Goal: Transaction & Acquisition: Obtain resource

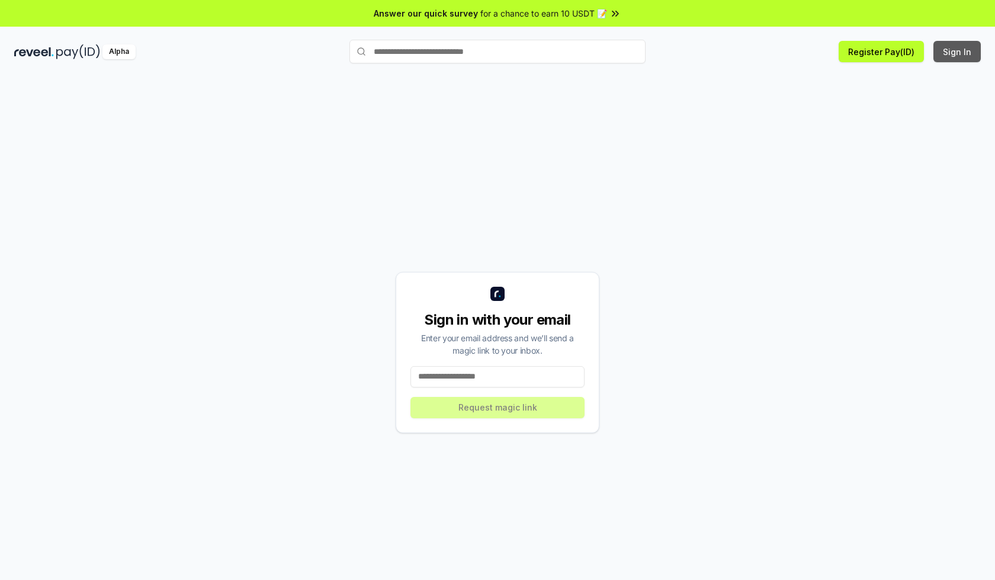
click at [958, 52] on button "Sign In" at bounding box center [956, 51] width 47 height 21
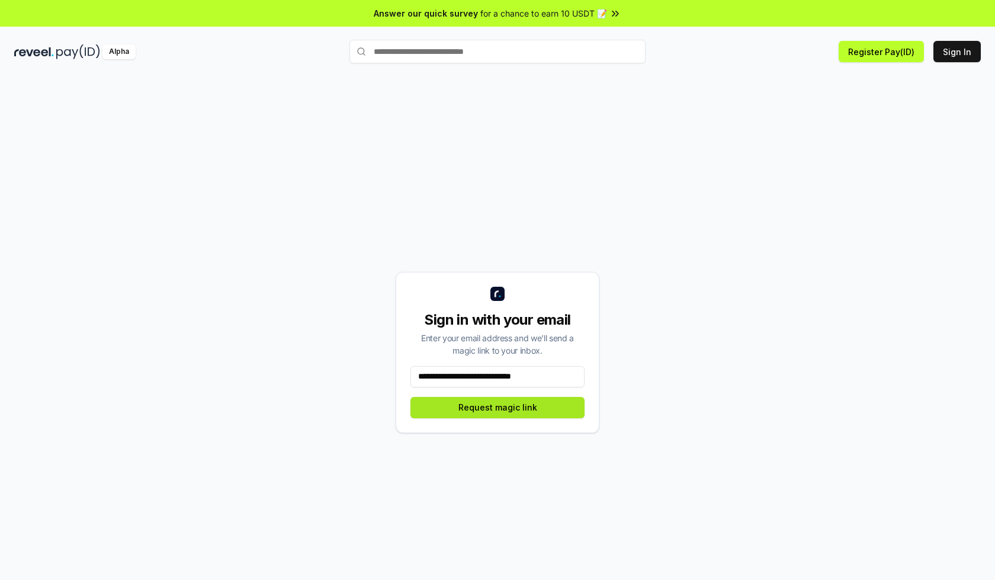
type input "**********"
click at [497, 407] on button "Request magic link" at bounding box center [497, 407] width 174 height 21
